Goal: Task Accomplishment & Management: Manage account settings

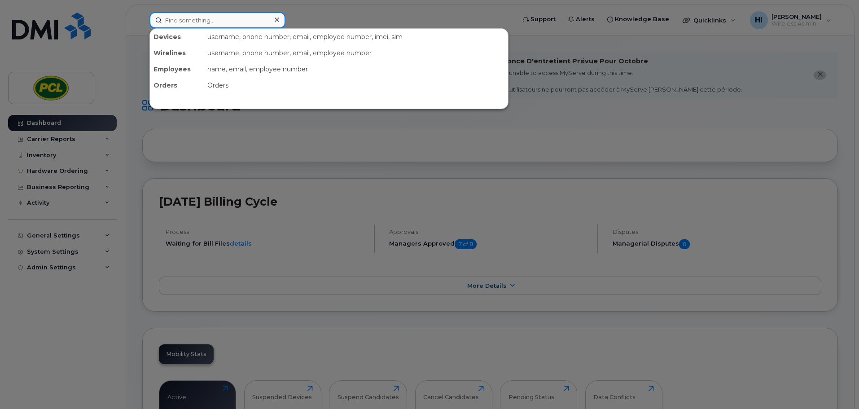
click at [188, 19] on input at bounding box center [218, 20] width 136 height 16
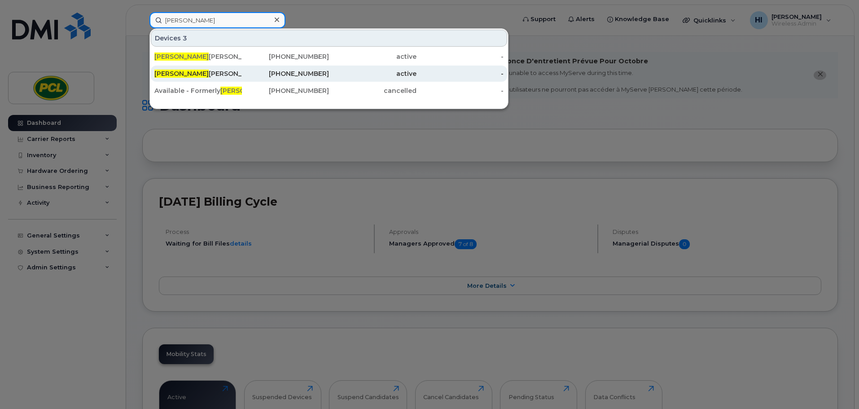
type input "jared"
click at [183, 73] on div "Jared Greer" at bounding box center [198, 73] width 88 height 9
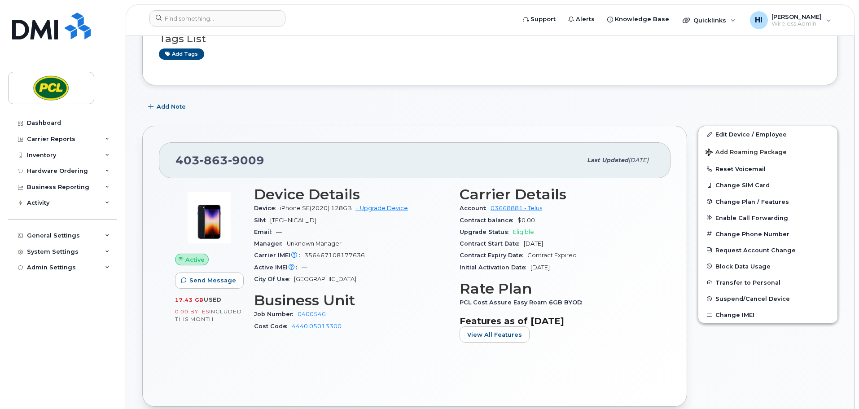
scroll to position [135, 0]
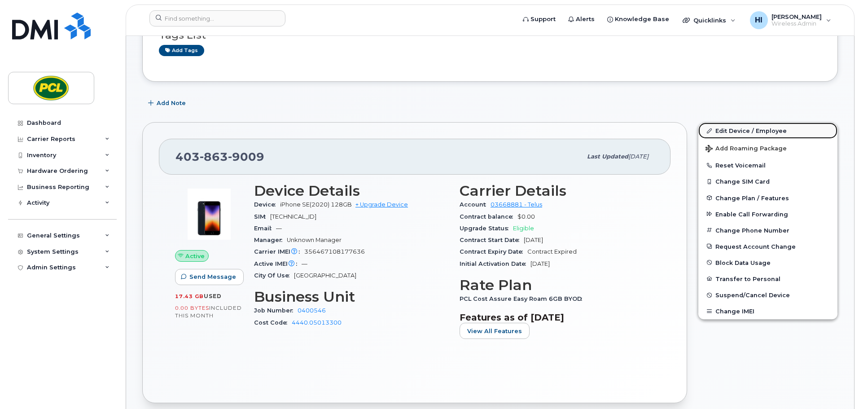
click at [761, 123] on link "Edit Device / Employee" at bounding box center [768, 131] width 139 height 16
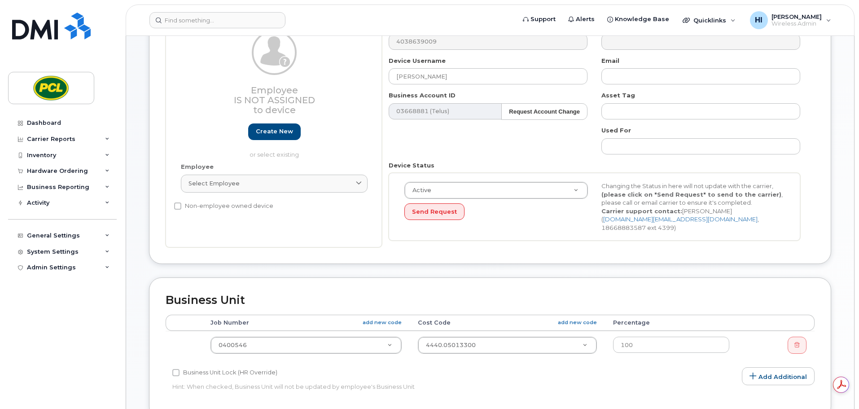
scroll to position [191, 0]
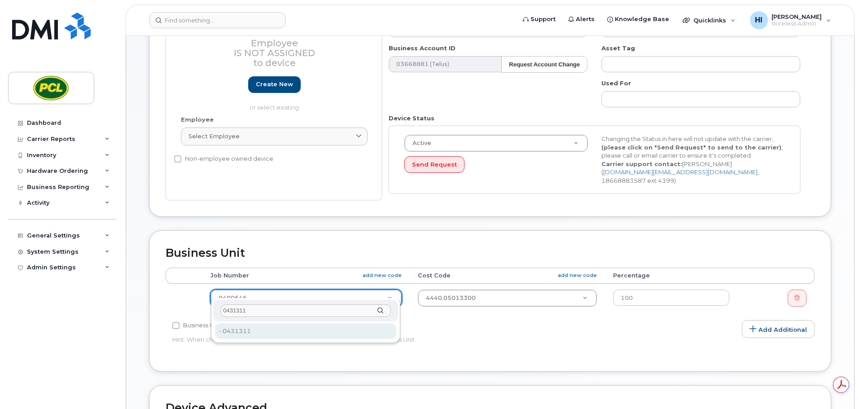
type input "0431311"
type input "2209613"
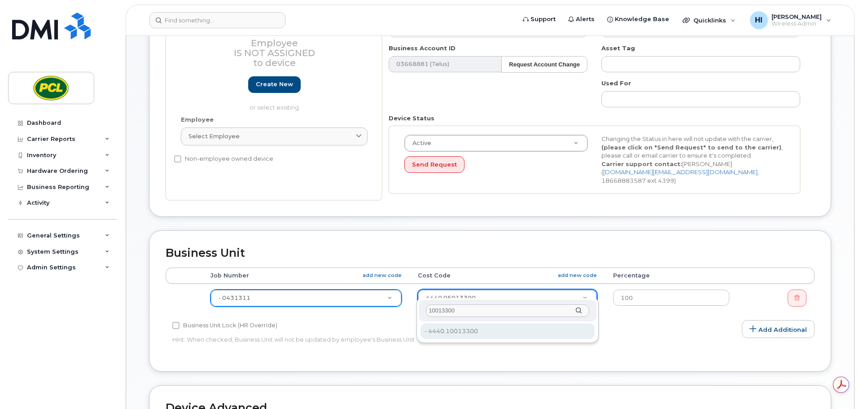
type input "10013300"
type input "6819"
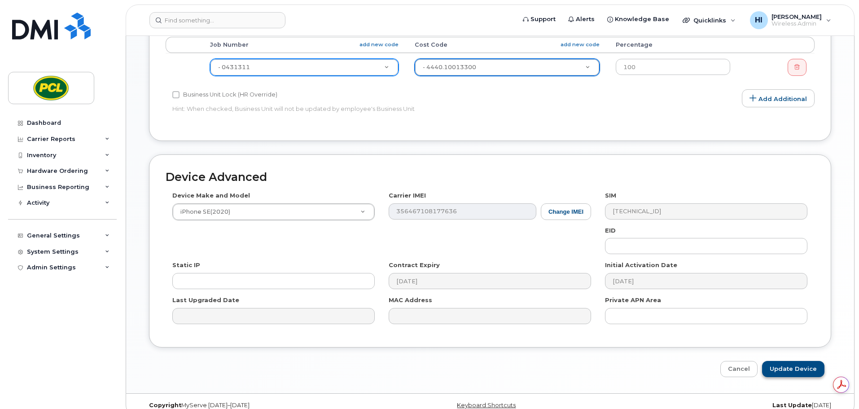
scroll to position [427, 0]
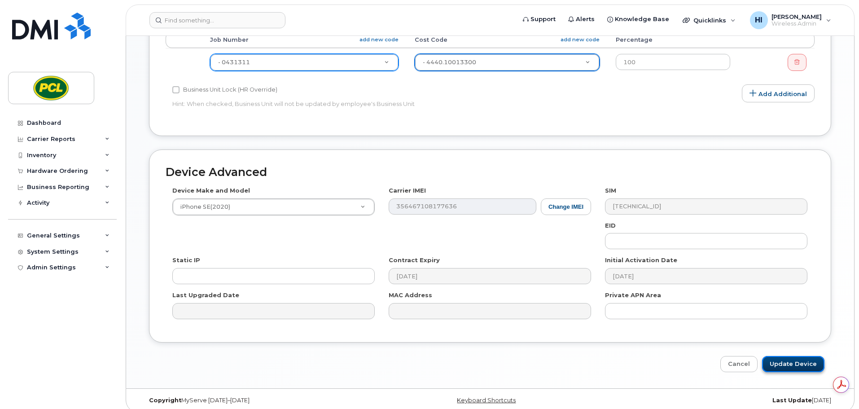
click at [807, 356] on input "Update Device" at bounding box center [793, 364] width 62 height 17
type input "Saving..."
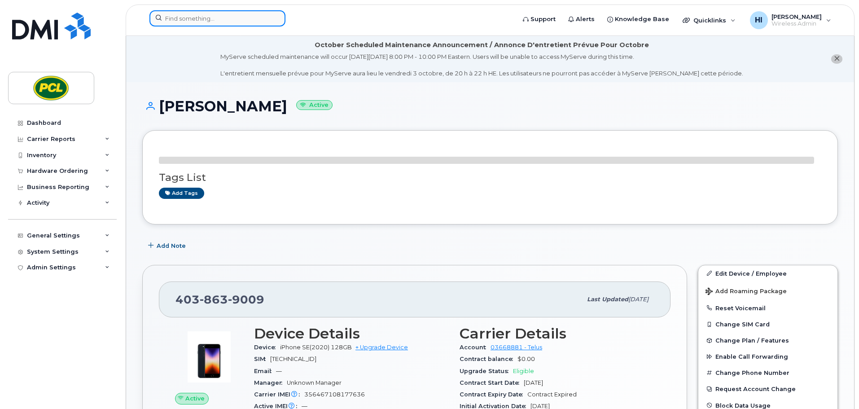
click at [181, 19] on input at bounding box center [218, 18] width 136 height 16
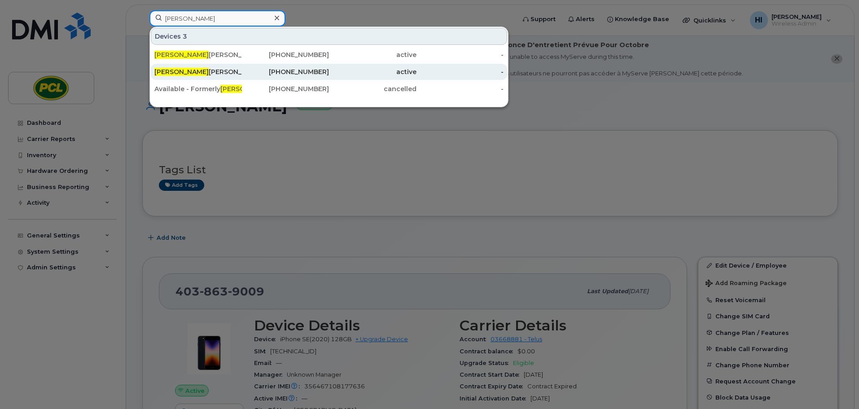
type input "[PERSON_NAME]"
click at [176, 75] on div "[PERSON_NAME]" at bounding box center [198, 71] width 88 height 9
